Goal: Information Seeking & Learning: Learn about a topic

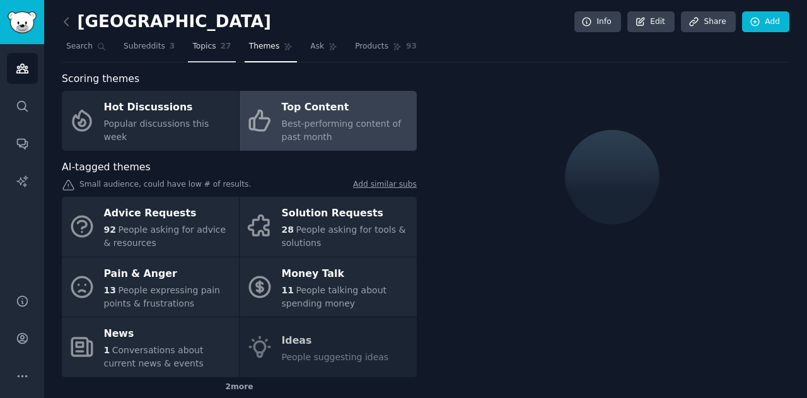
click at [204, 46] on span "Topics" at bounding box center [203, 46] width 23 height 11
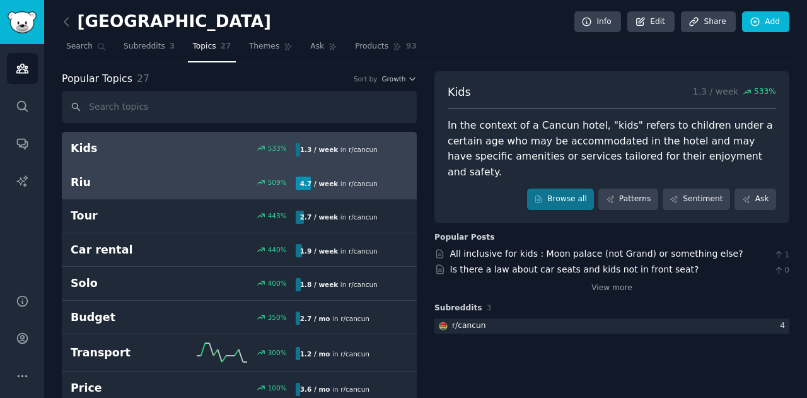
click at [219, 178] on div "509 %" at bounding box center [239, 182] width 112 height 9
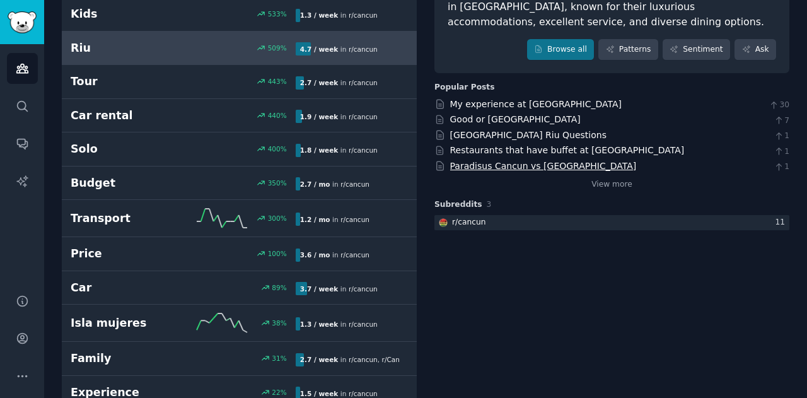
scroll to position [63, 0]
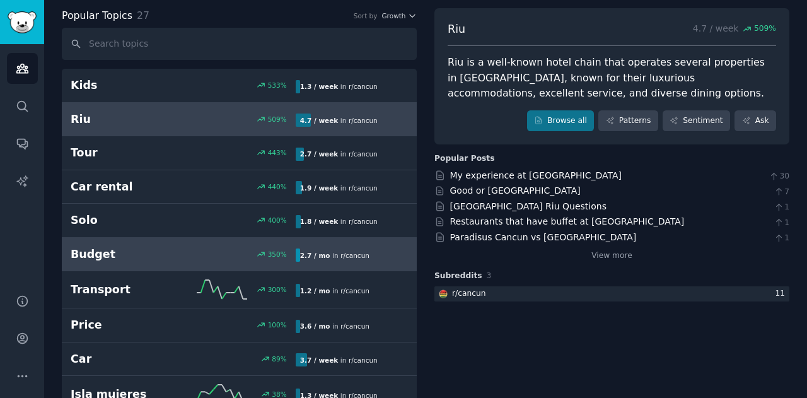
click at [288, 258] on div "Budget 350 % 2.7 / mo in r/ cancun 350% increase in mentions recently" at bounding box center [239, 255] width 337 height 16
